Goal: Find specific page/section: Find specific page/section

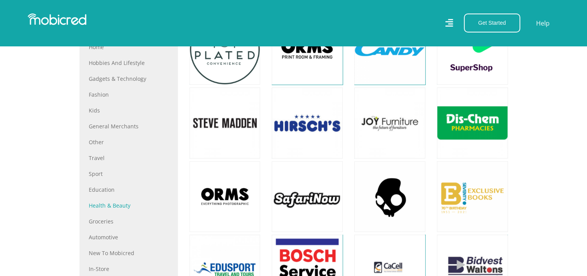
scroll to position [344, 0]
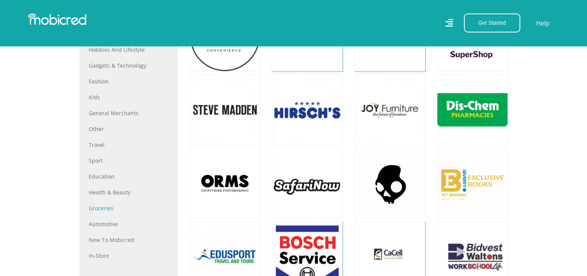
click at [103, 206] on link "Groceries" at bounding box center [129, 208] width 80 height 8
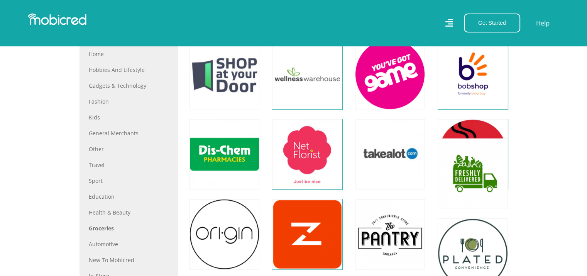
scroll to position [425, 0]
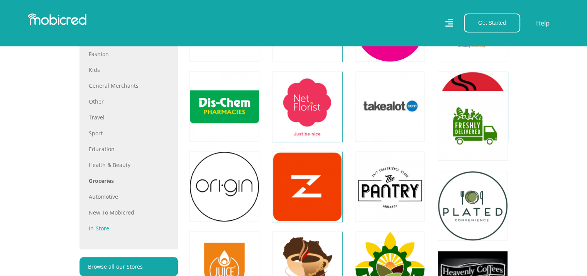
click at [100, 227] on link "In-store" at bounding box center [129, 228] width 80 height 8
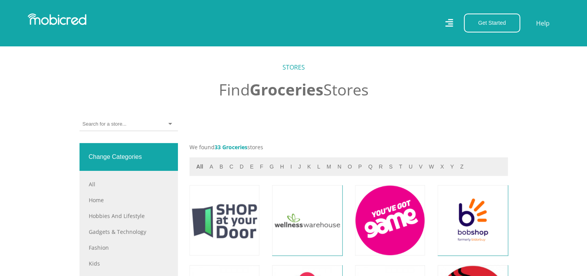
scroll to position [232, 0]
click at [357, 168] on button "p" at bounding box center [360, 166] width 8 height 9
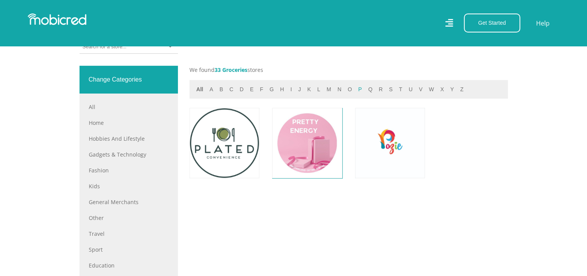
scroll to position [309, 0]
click at [233, 93] on div "p All a b c d e f g h i j k l m n o p q r s t u v w x y z" at bounding box center [349, 89] width 318 height 19
click at [231, 90] on button "c" at bounding box center [231, 89] width 8 height 9
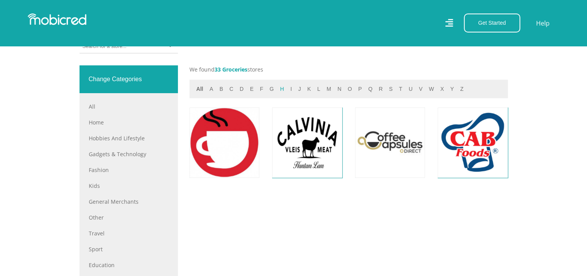
click at [278, 91] on button "h" at bounding box center [282, 89] width 8 height 9
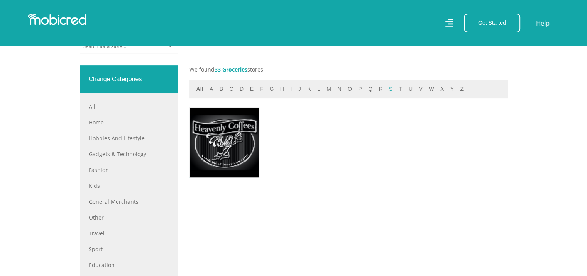
click at [387, 90] on button "s" at bounding box center [391, 89] width 8 height 9
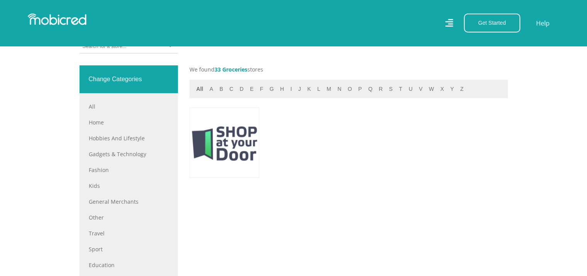
click at [215, 90] on div "All a b c d e f g h i j k l m n o p q r s t u v w x y z" at bounding box center [348, 88] width 309 height 9
click at [229, 89] on button "c" at bounding box center [231, 89] width 8 height 9
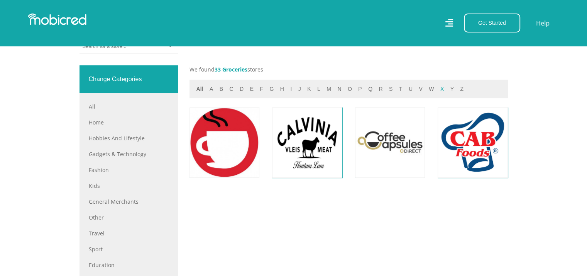
click at [438, 91] on button "x" at bounding box center [442, 89] width 8 height 9
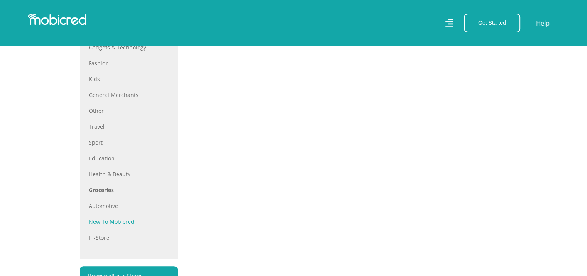
scroll to position [463, 0]
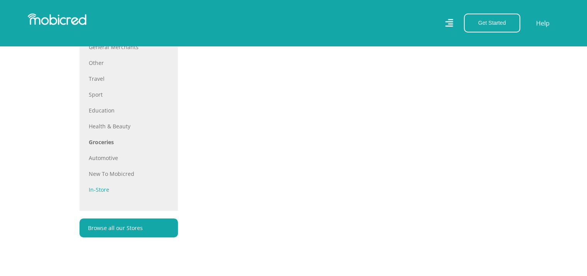
click at [105, 189] on link "In-store" at bounding box center [129, 189] width 80 height 8
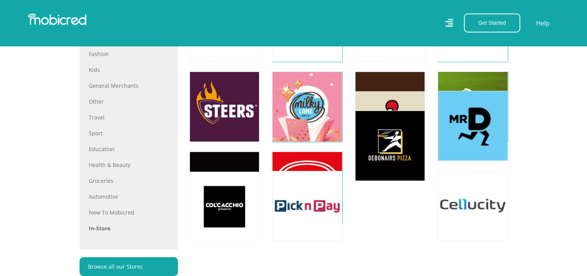
scroll to position [386, 0]
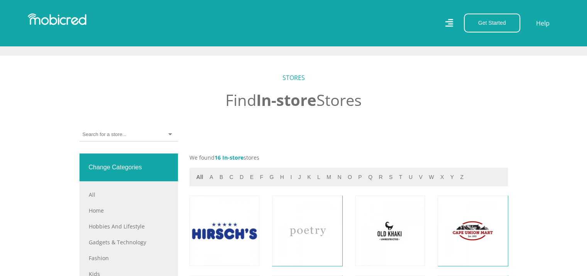
scroll to position [232, 0]
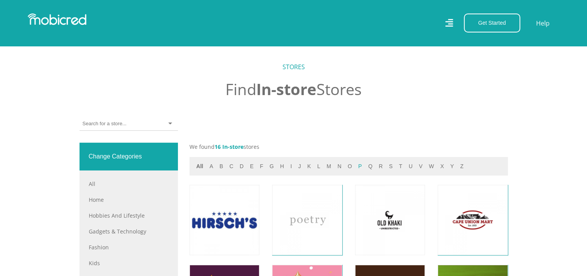
click at [356, 167] on button "p" at bounding box center [360, 166] width 8 height 9
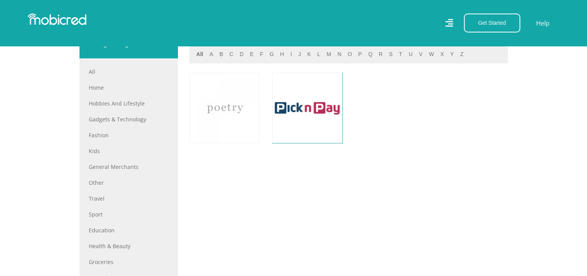
scroll to position [347, 0]
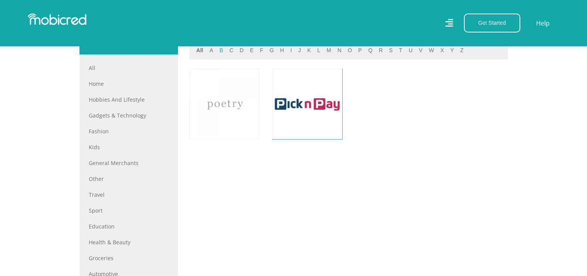
click at [218, 51] on button "b" at bounding box center [221, 50] width 8 height 9
click at [268, 53] on button "g" at bounding box center [271, 50] width 9 height 9
click at [268, 50] on button "g" at bounding box center [271, 50] width 9 height 9
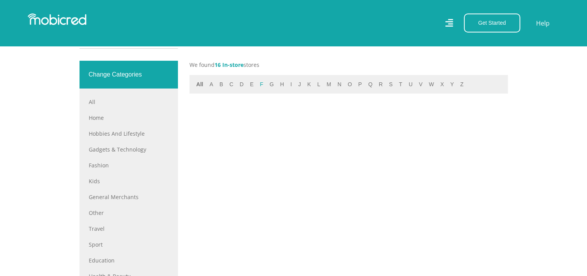
scroll to position [309, 0]
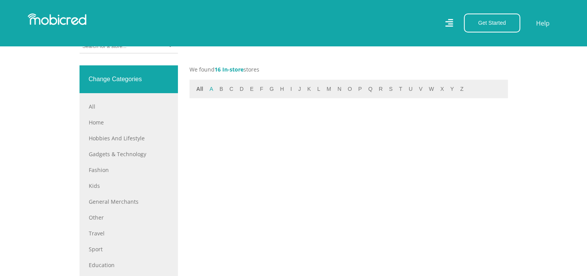
click at [211, 91] on button "a" at bounding box center [211, 89] width 8 height 9
click at [212, 89] on button "a" at bounding box center [211, 89] width 8 height 9
click at [222, 87] on button "b" at bounding box center [221, 89] width 8 height 9
click at [230, 89] on button "c" at bounding box center [231, 89] width 8 height 9
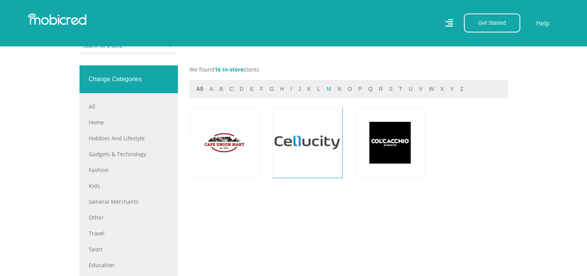
click at [326, 89] on button "m" at bounding box center [328, 89] width 9 height 9
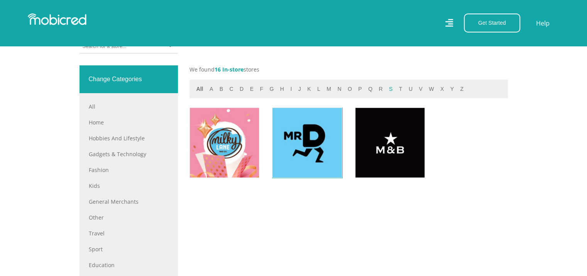
click at [387, 90] on button "s" at bounding box center [391, 89] width 8 height 9
